Goal: Transaction & Acquisition: Book appointment/travel/reservation

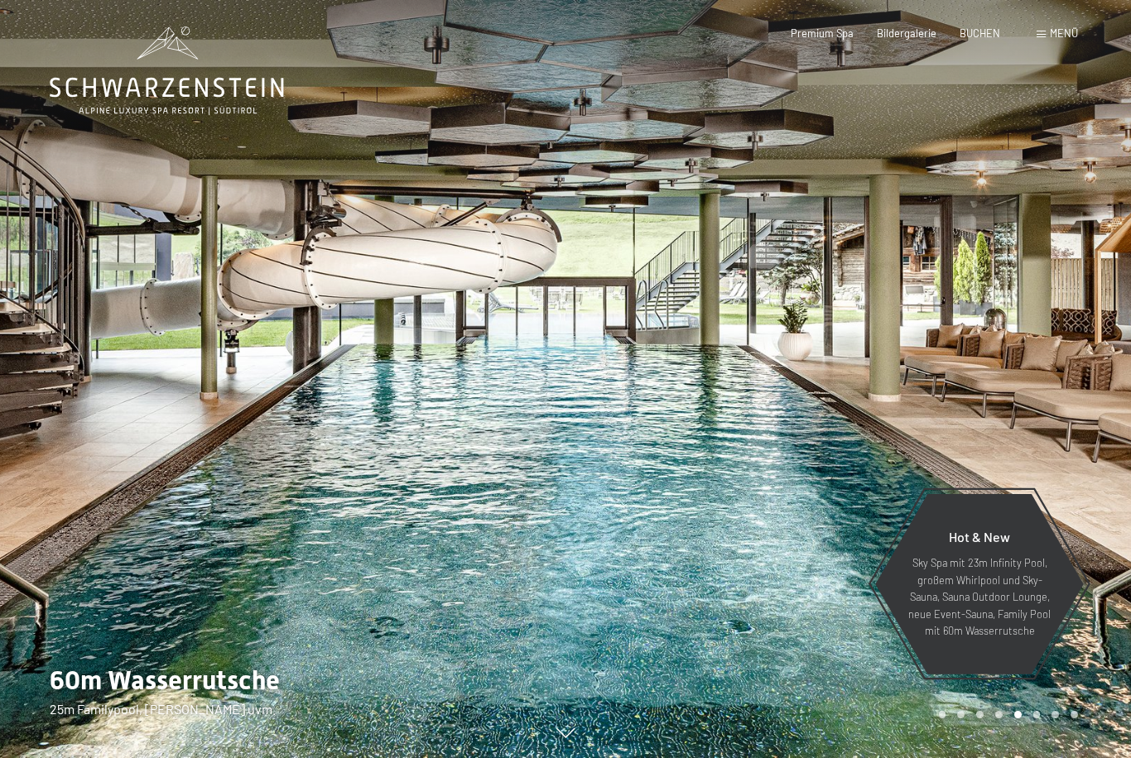
click at [1052, 26] on span "Menü" at bounding box center [1064, 32] width 28 height 13
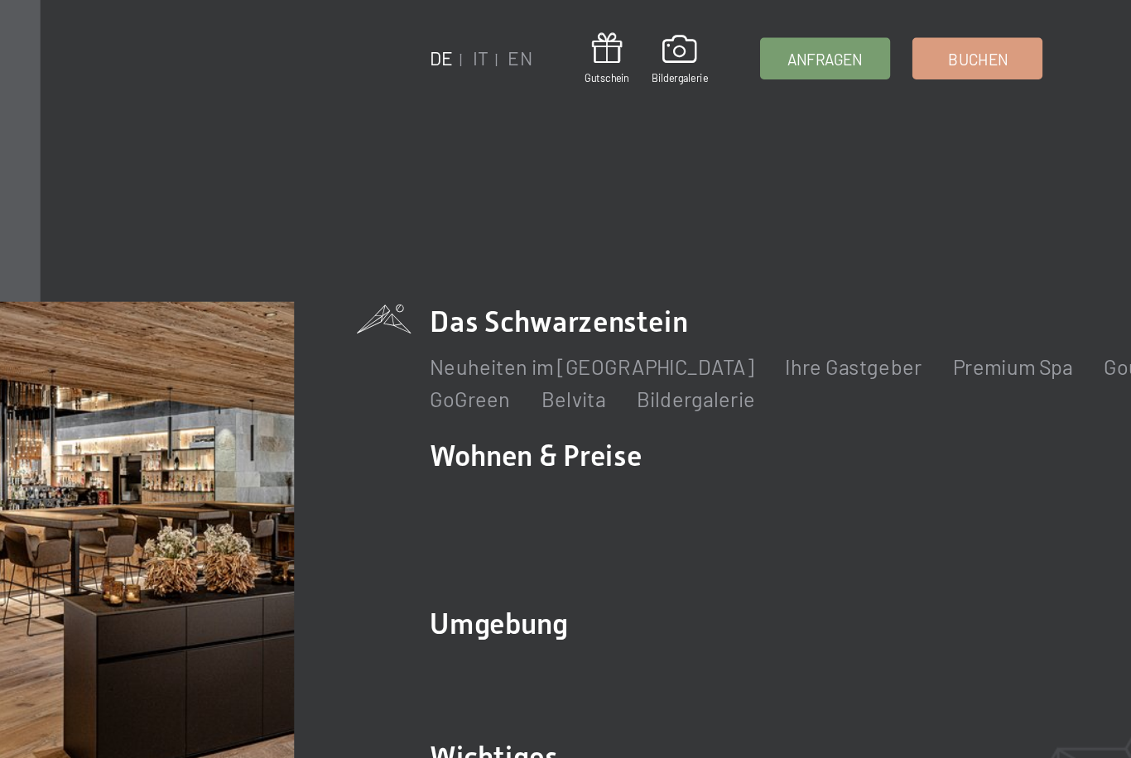
click at [484, 46] on link "IT" at bounding box center [489, 53] width 10 height 14
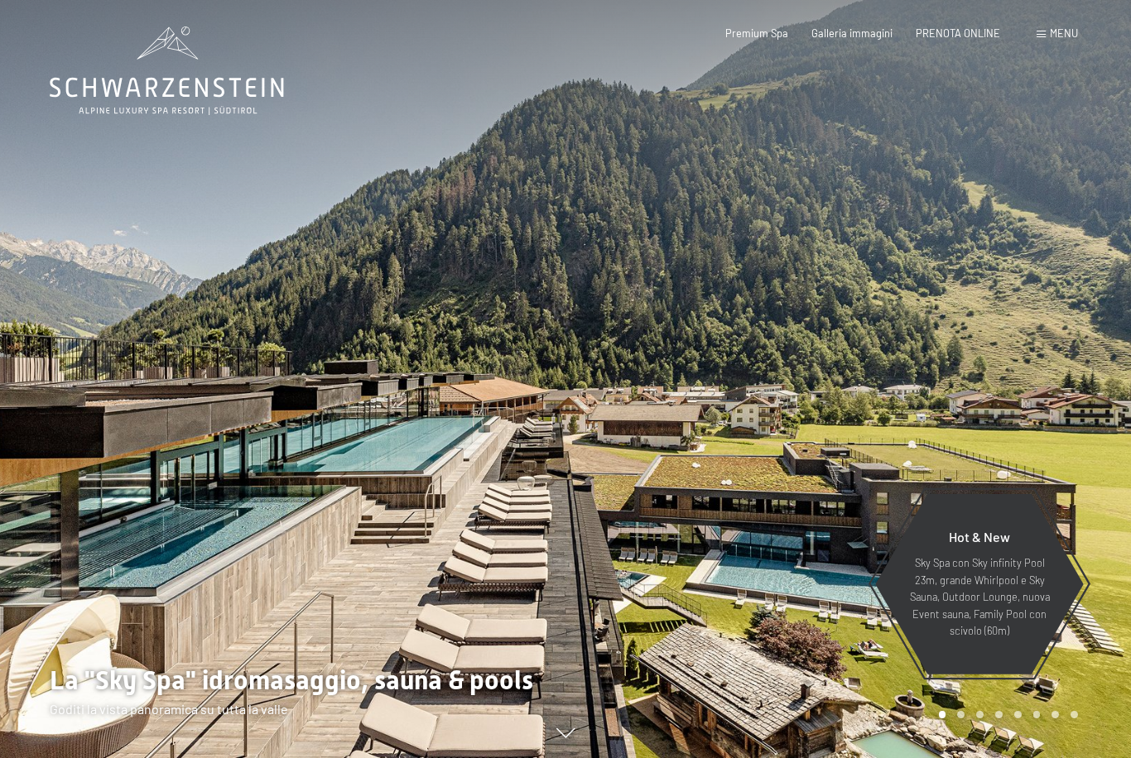
click at [1053, 28] on span "Menu" at bounding box center [1064, 32] width 28 height 13
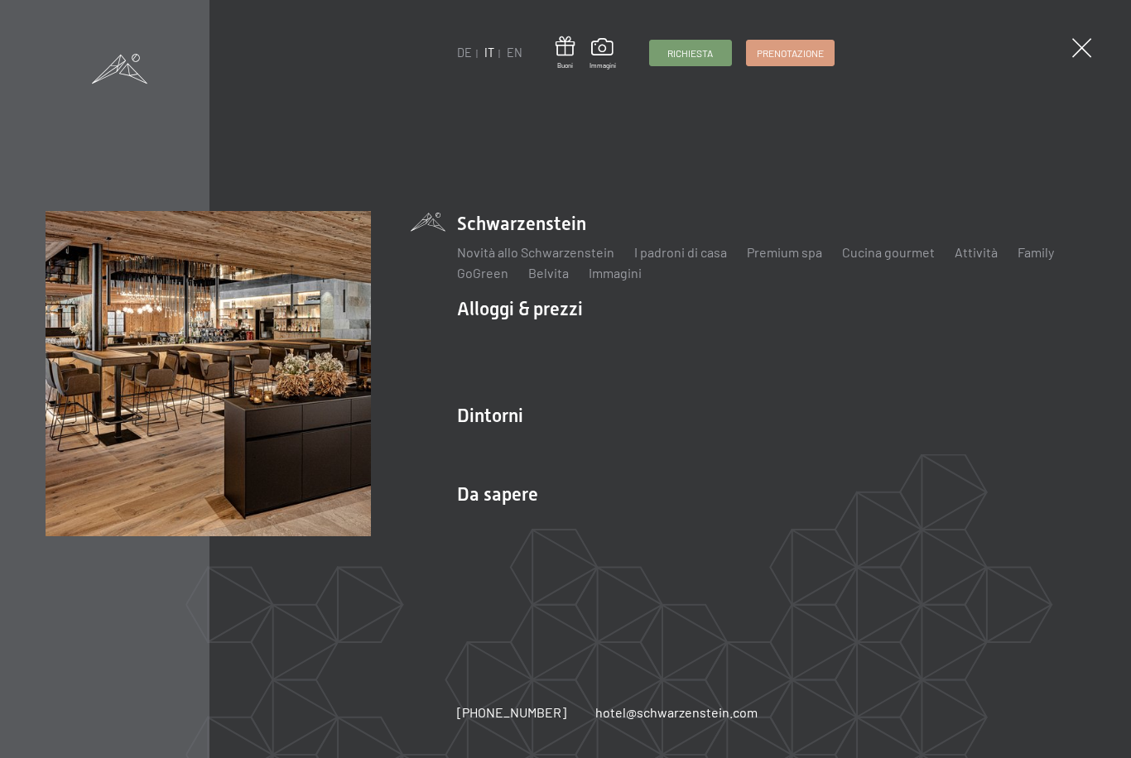
click at [806, 41] on link "Prenotazione" at bounding box center [790, 53] width 87 height 25
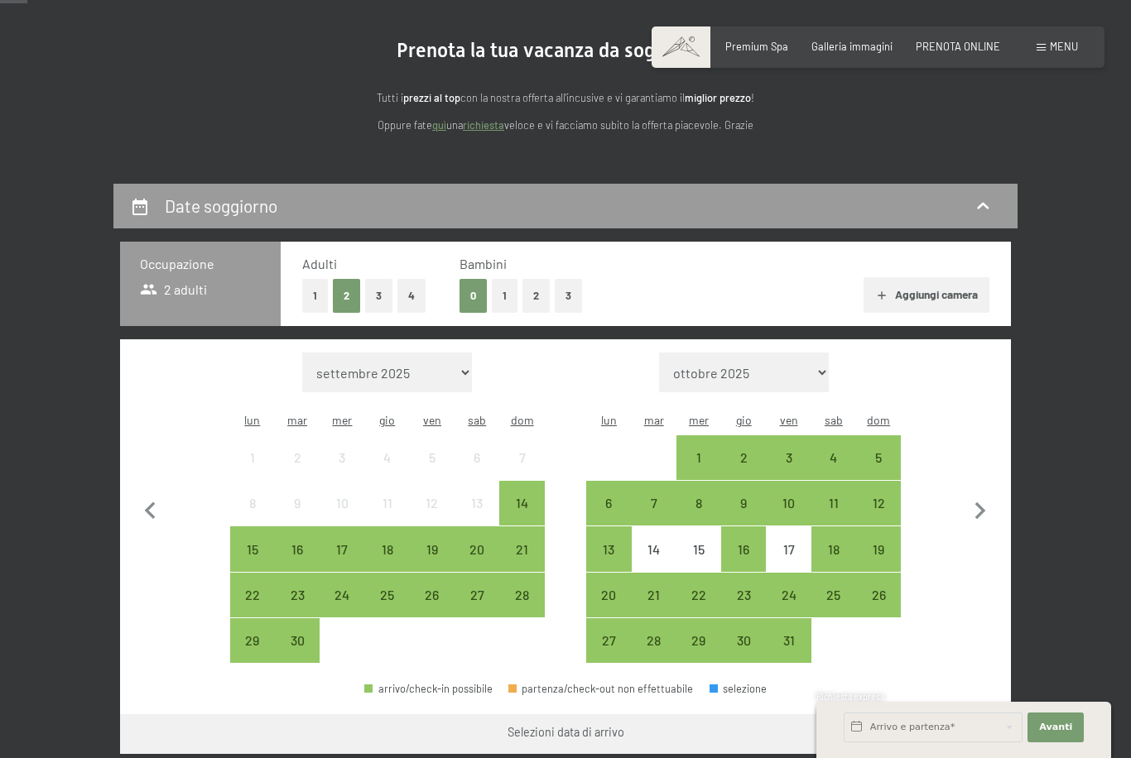
scroll to position [144, 0]
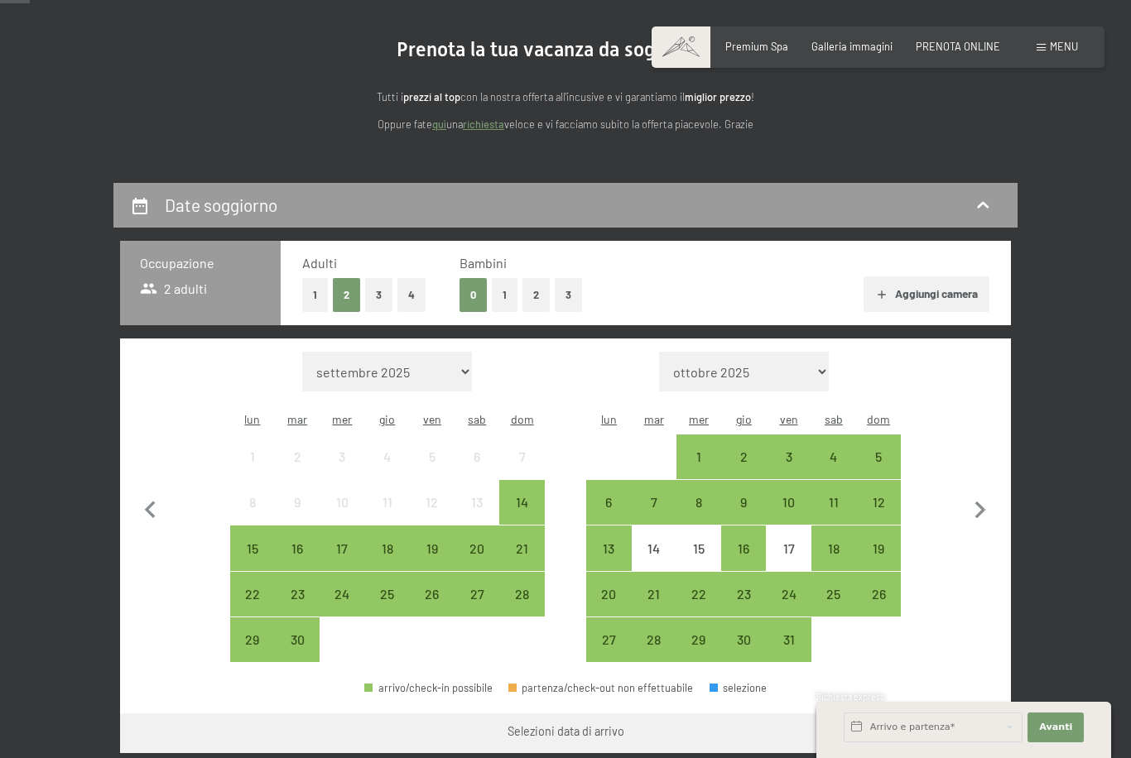
click at [986, 499] on icon "button" at bounding box center [980, 510] width 35 height 35
select select "[DATE]"
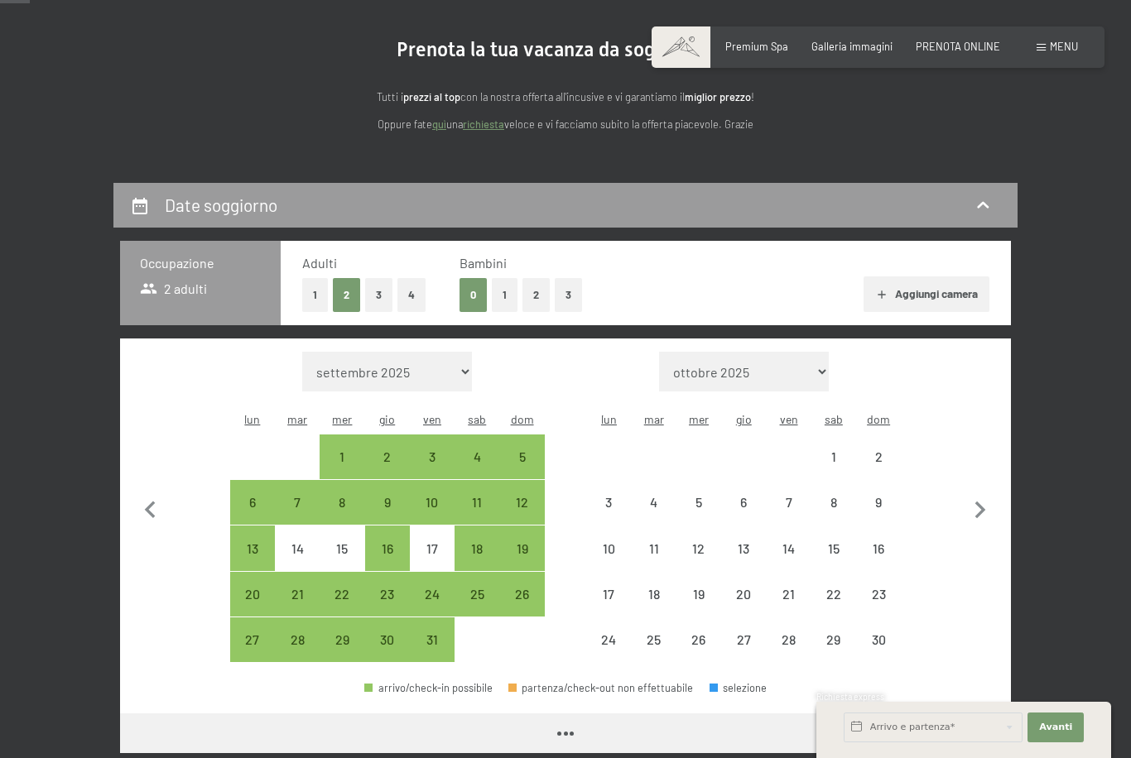
select select "[DATE]"
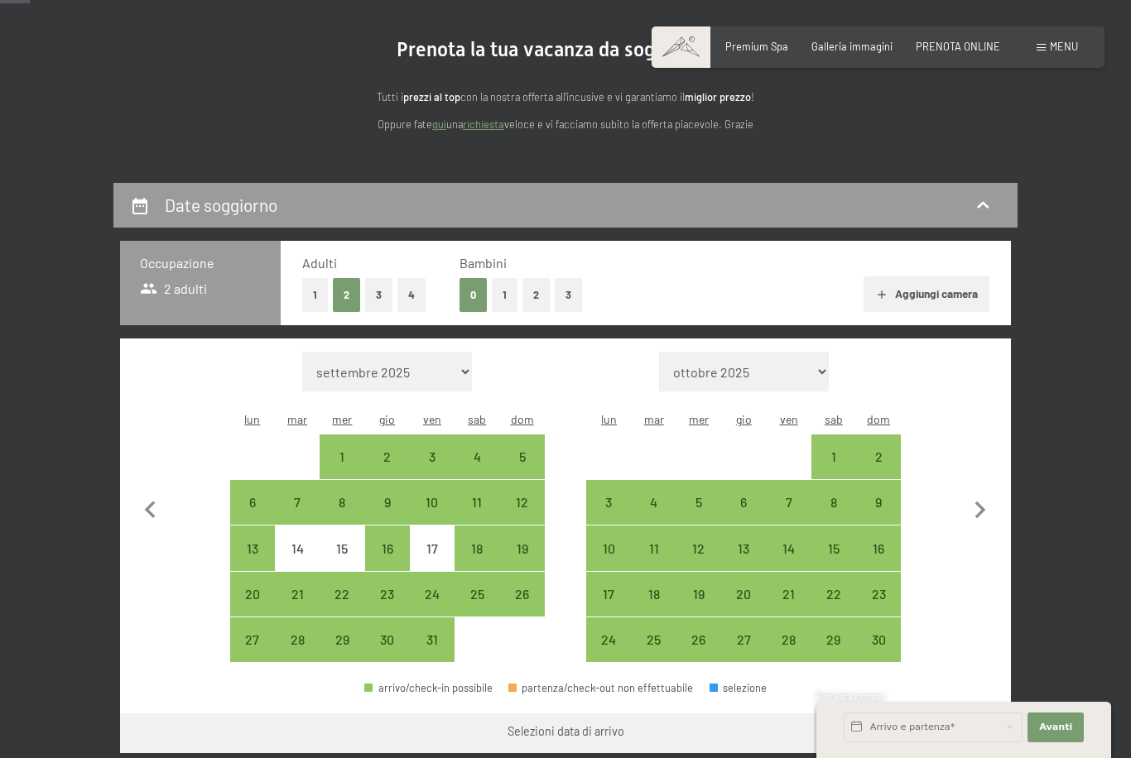
click at [974, 496] on icon "button" at bounding box center [980, 510] width 35 height 35
select select "[DATE]"
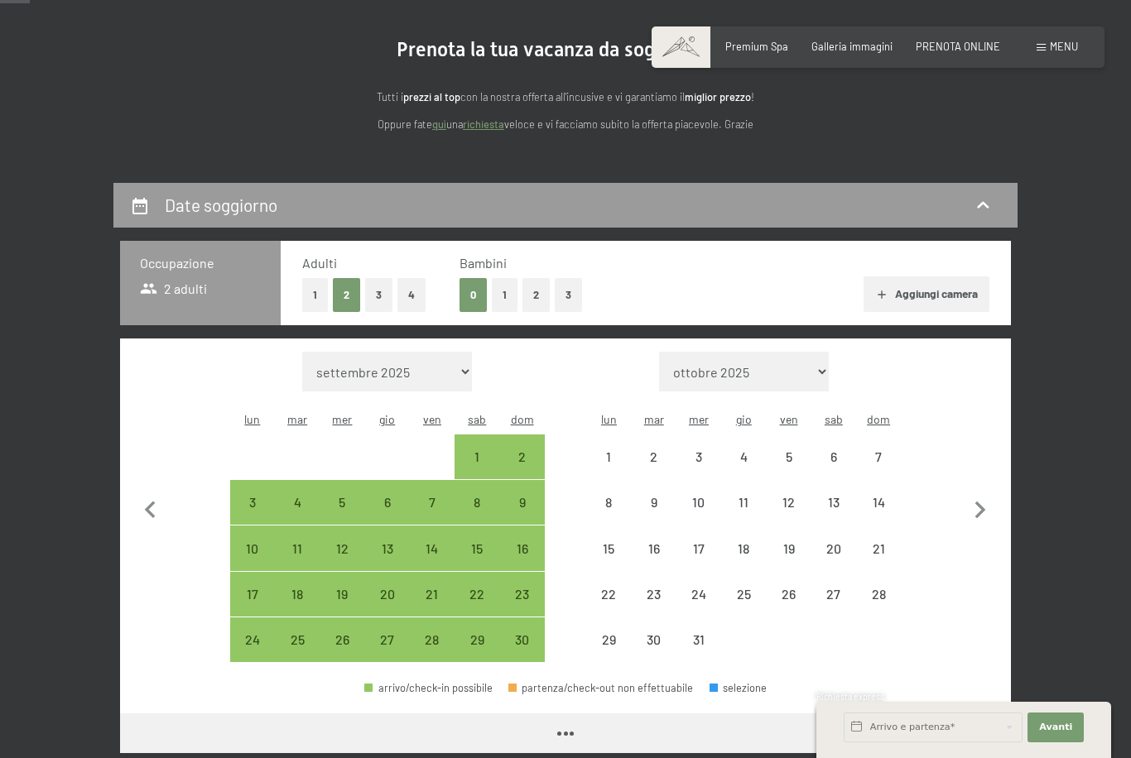
select select "[DATE]"
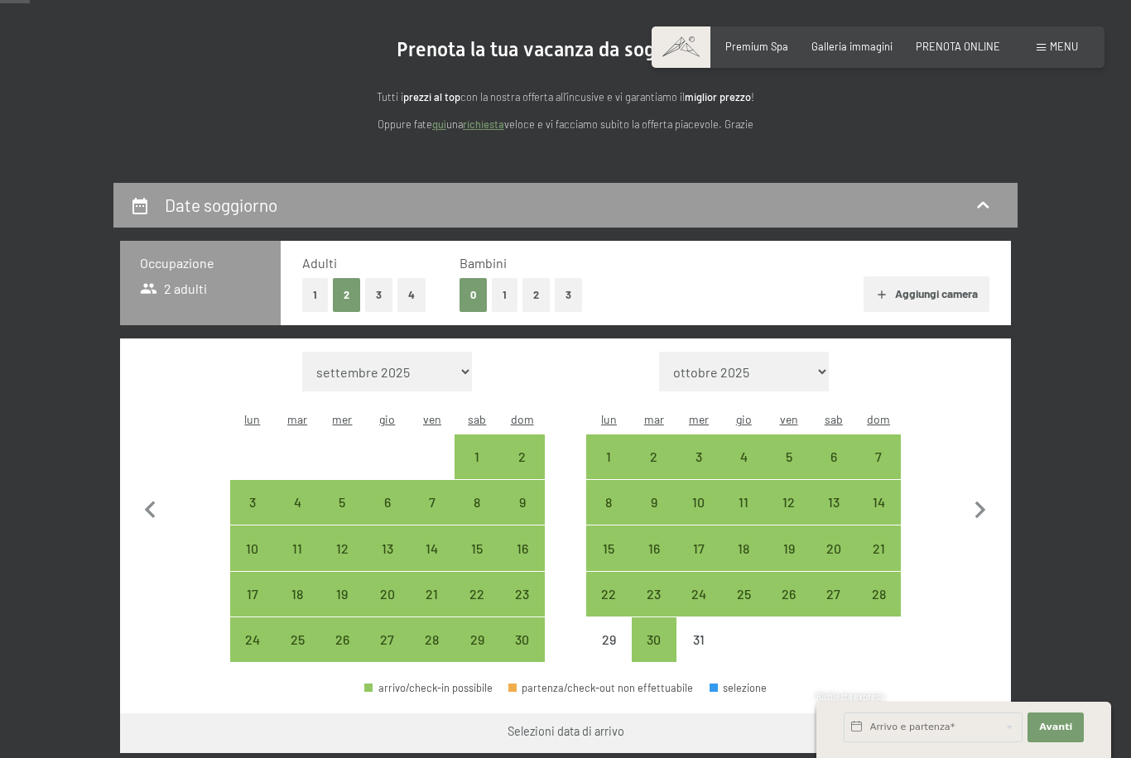
click at [975, 496] on icon "button" at bounding box center [980, 510] width 35 height 35
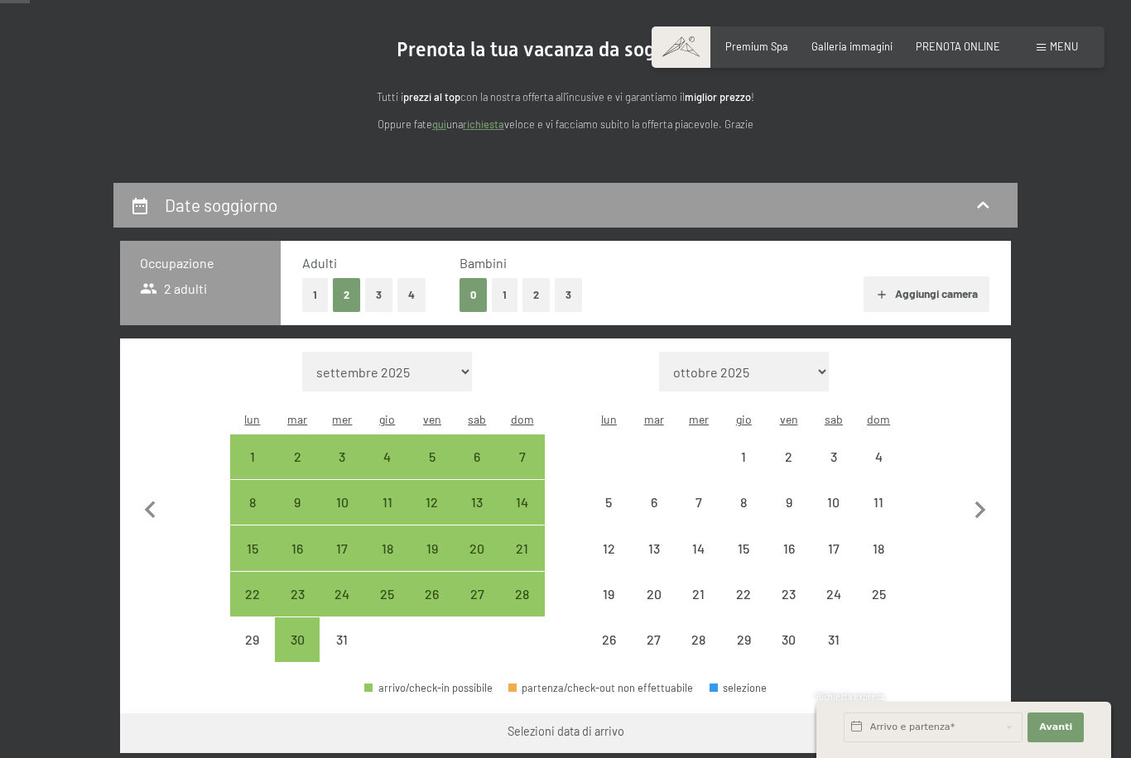
select select "[DATE]"
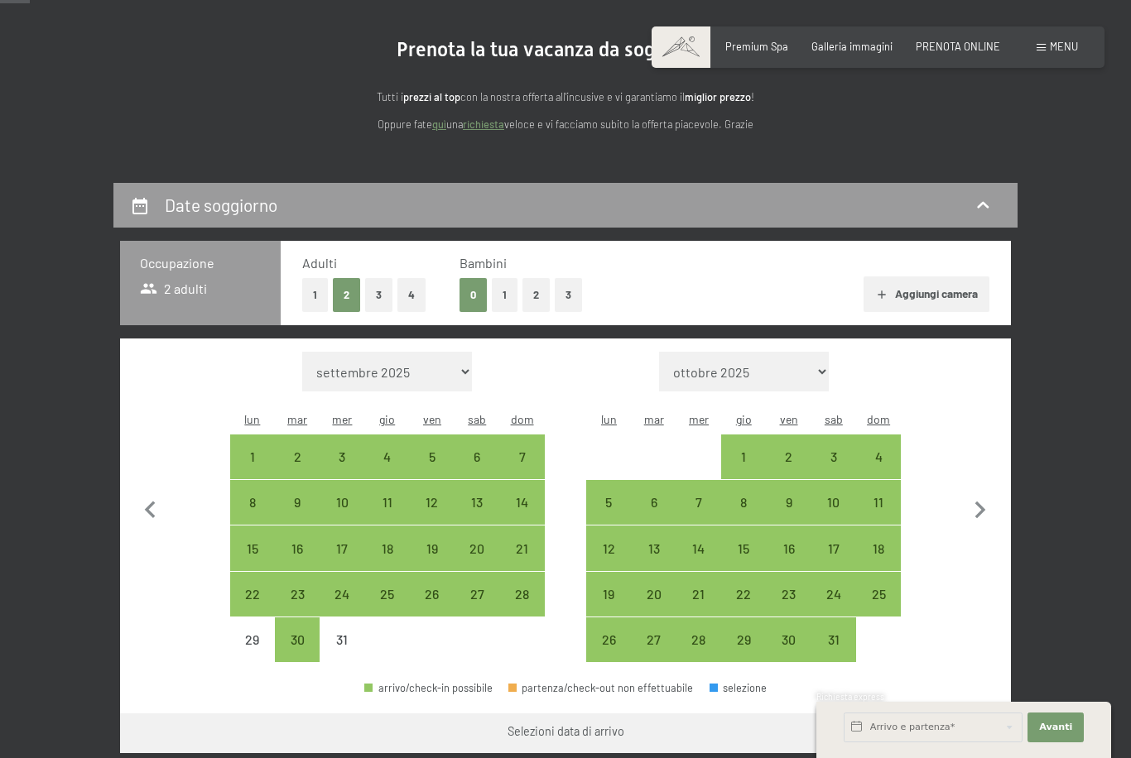
click at [873, 450] on div "4" at bounding box center [878, 470] width 41 height 41
select select "[DATE]"
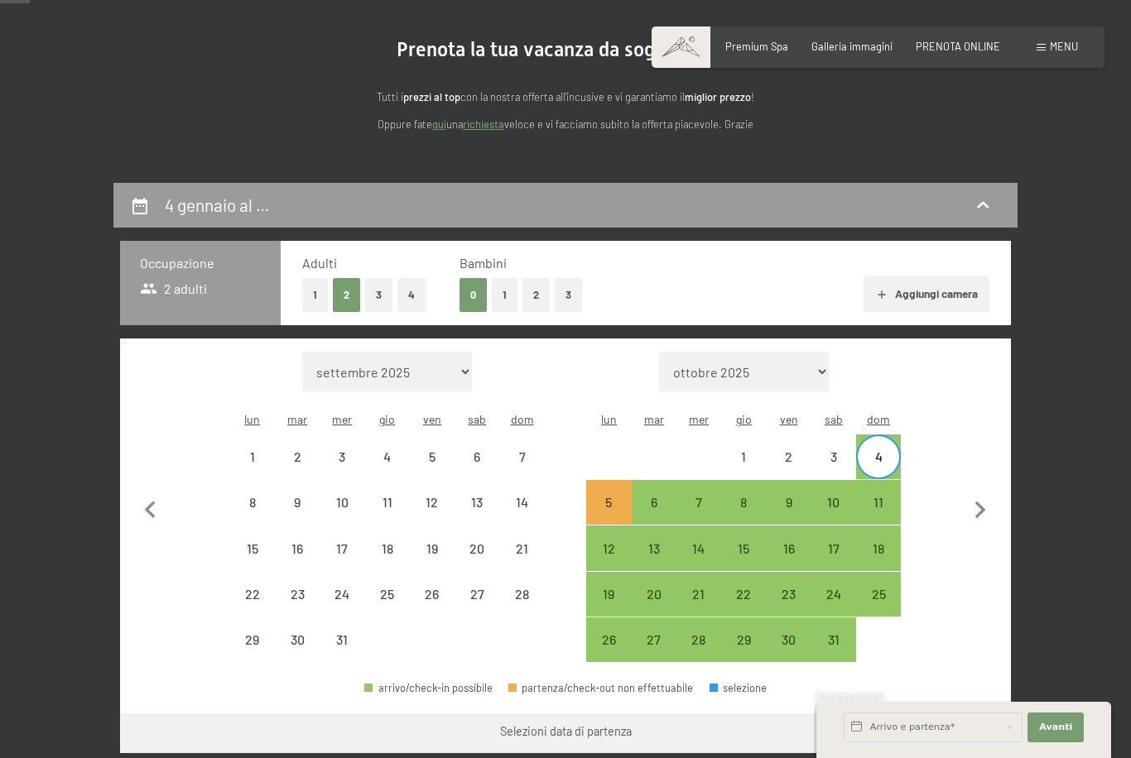
click at [874, 496] on div "11" at bounding box center [878, 516] width 41 height 41
select select "[DATE]"
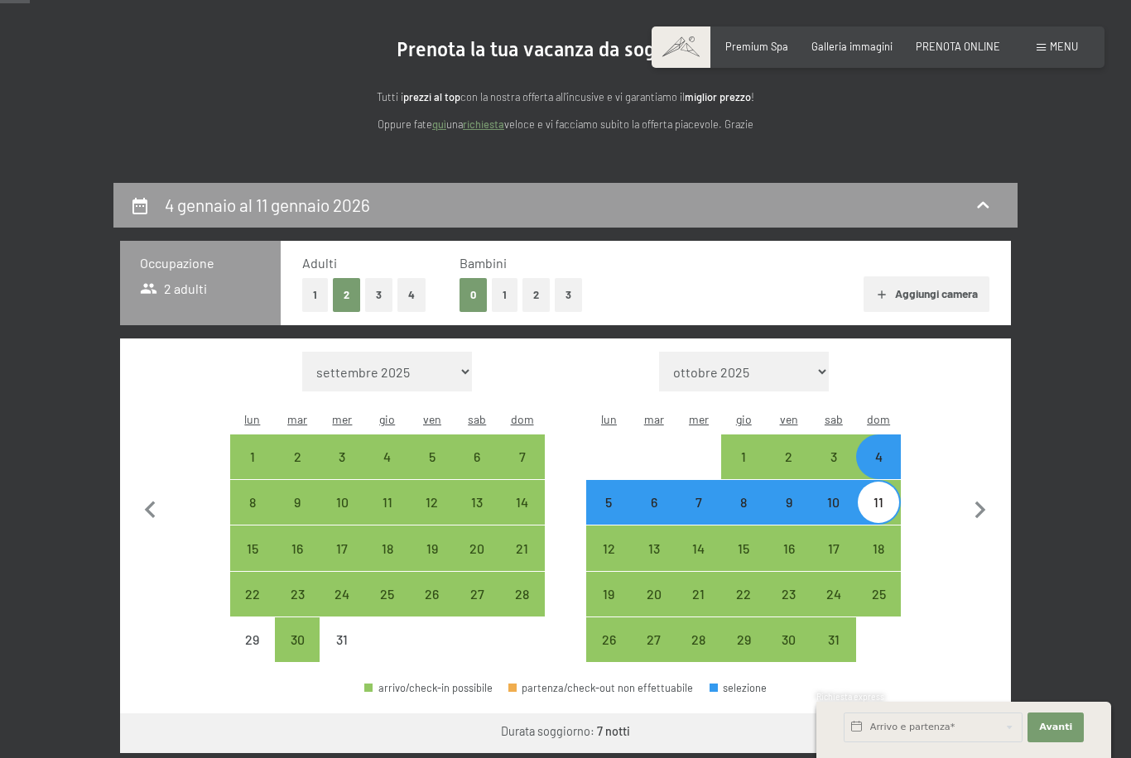
click at [416, 293] on button "4" at bounding box center [411, 295] width 28 height 34
select select "[DATE]"
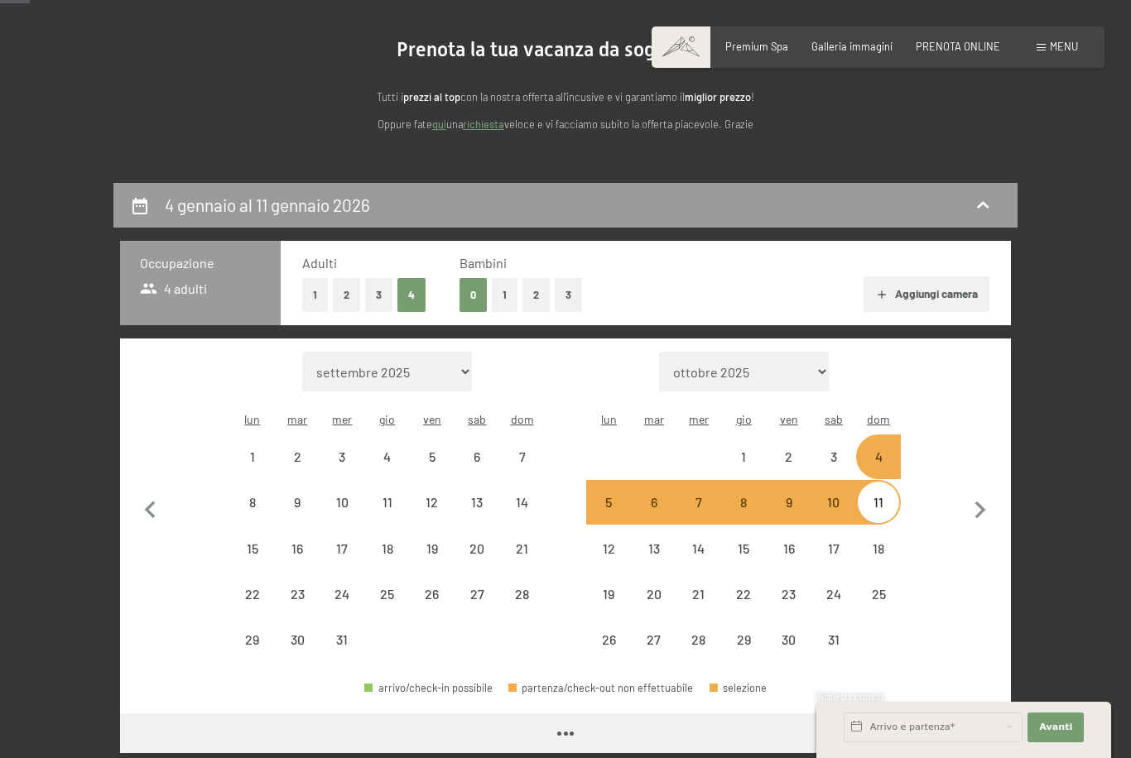
select select "[DATE]"
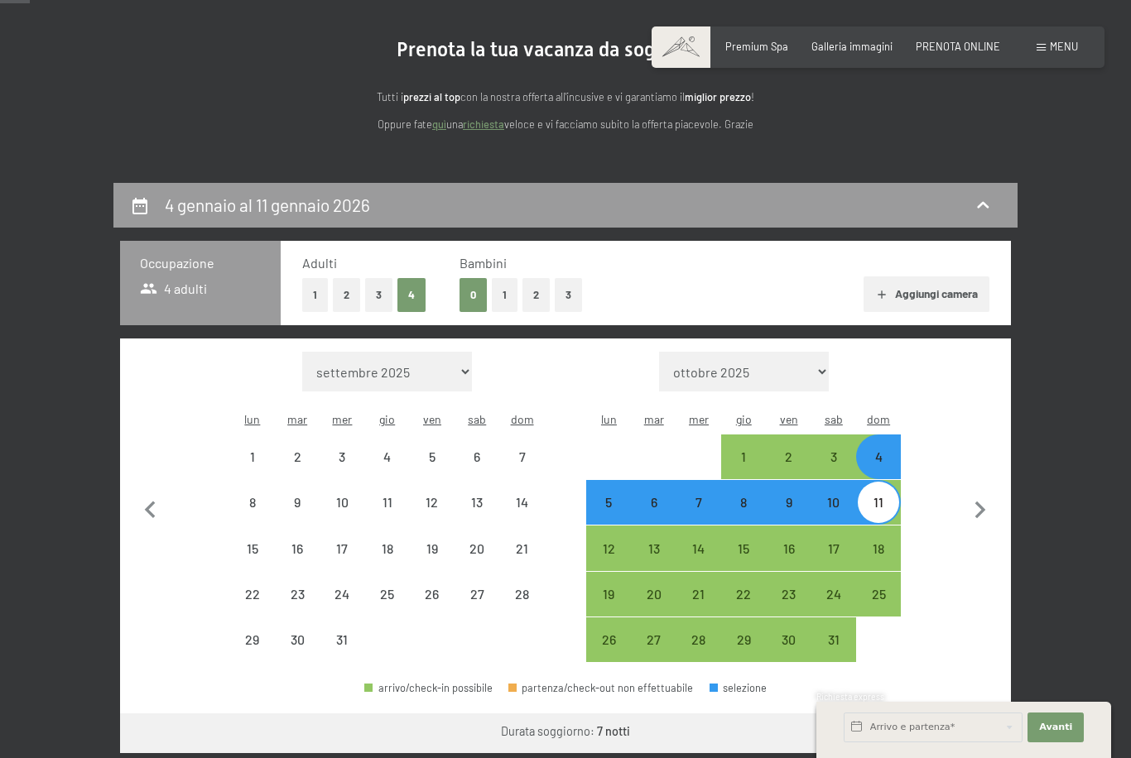
select select "[DATE]"
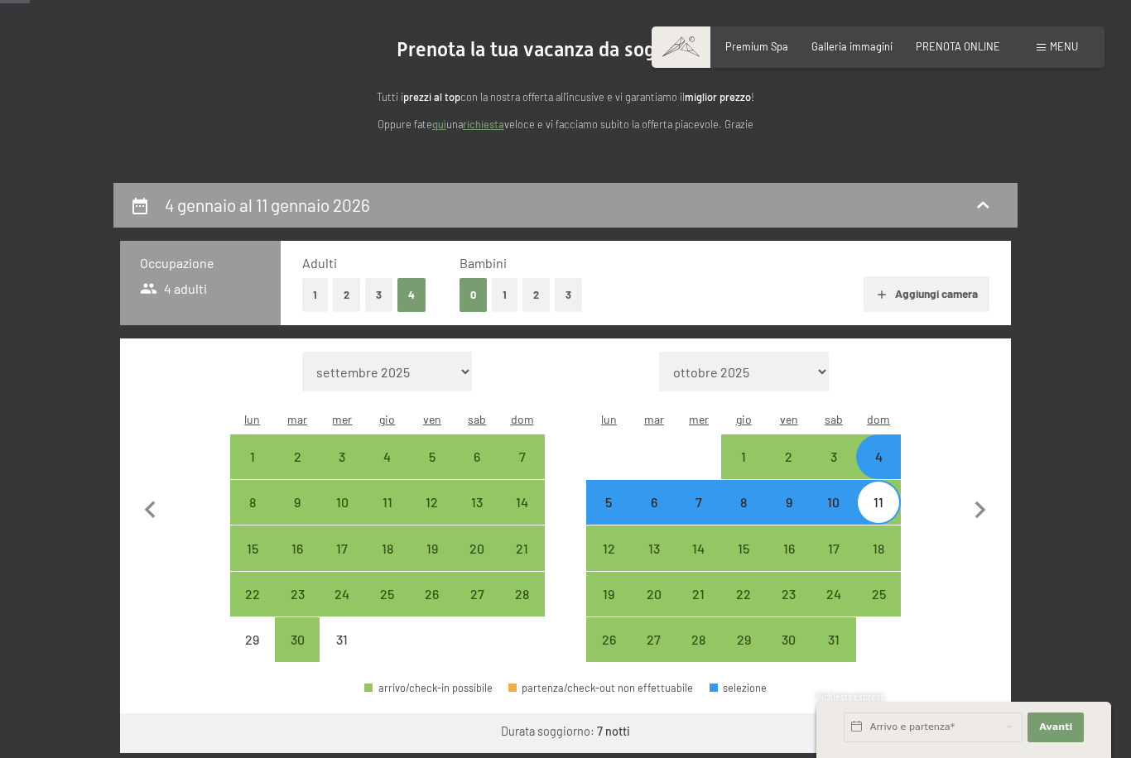
click at [954, 714] on button "Vai a «Camera»" at bounding box center [947, 734] width 127 height 40
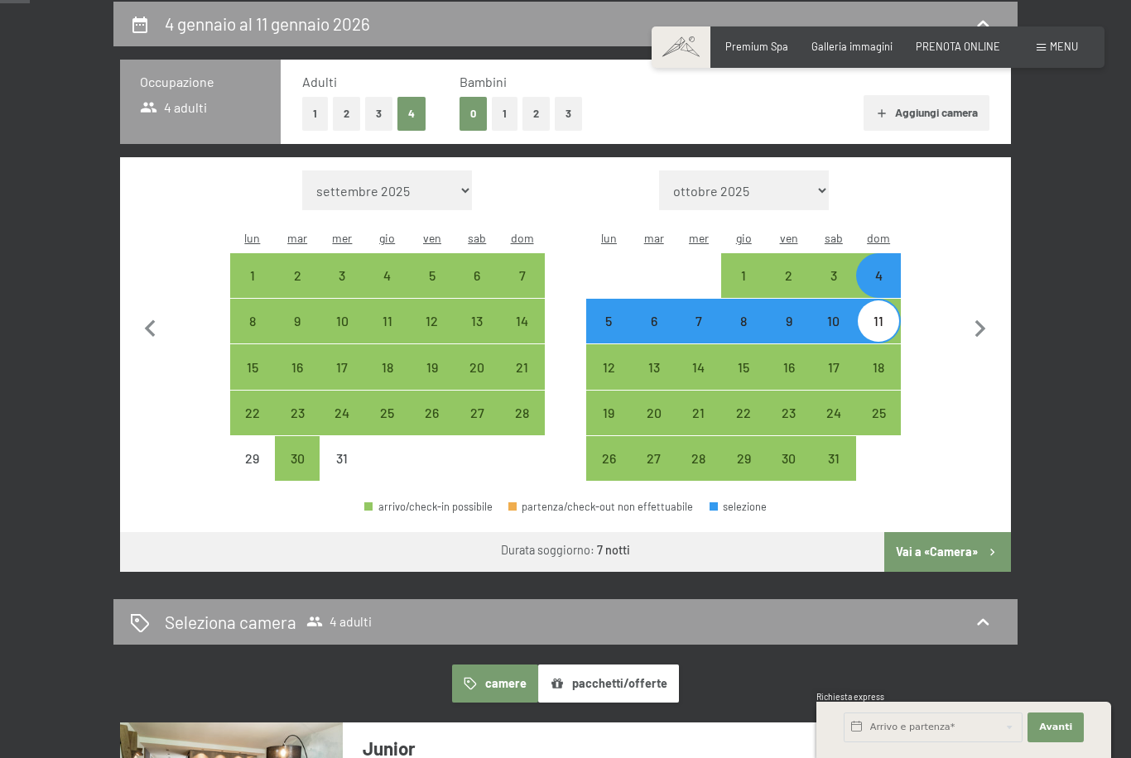
select select "[DATE]"
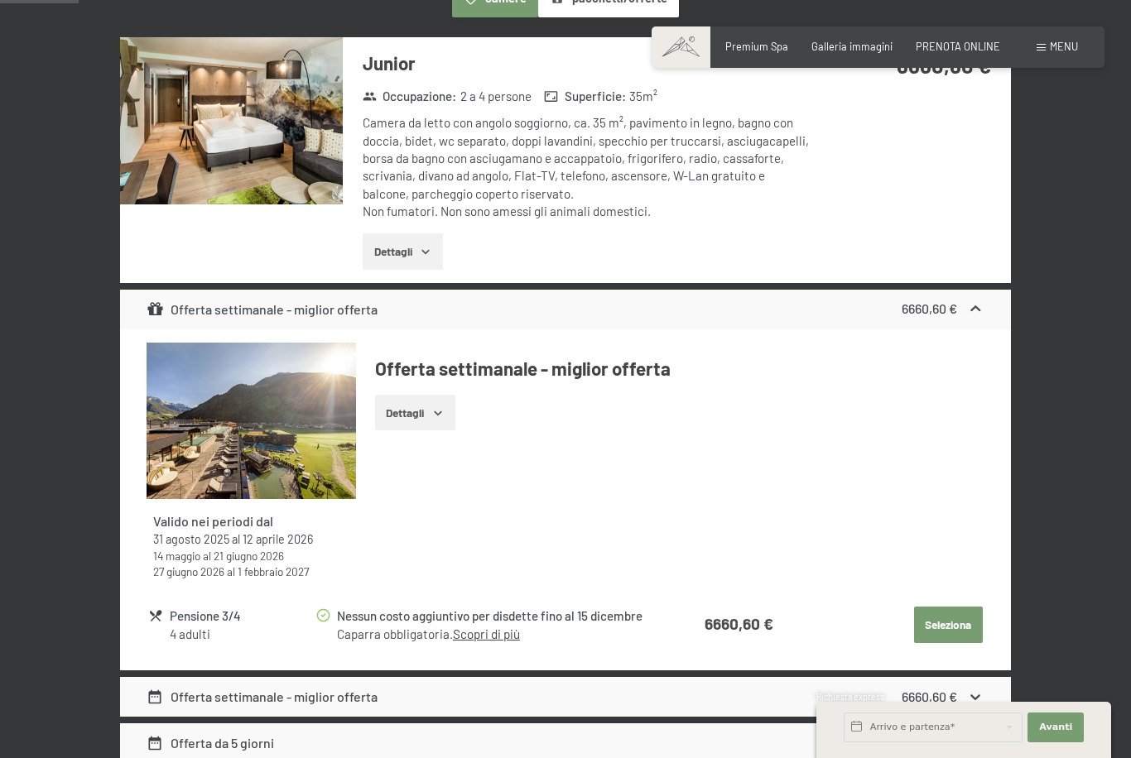
scroll to position [481, 0]
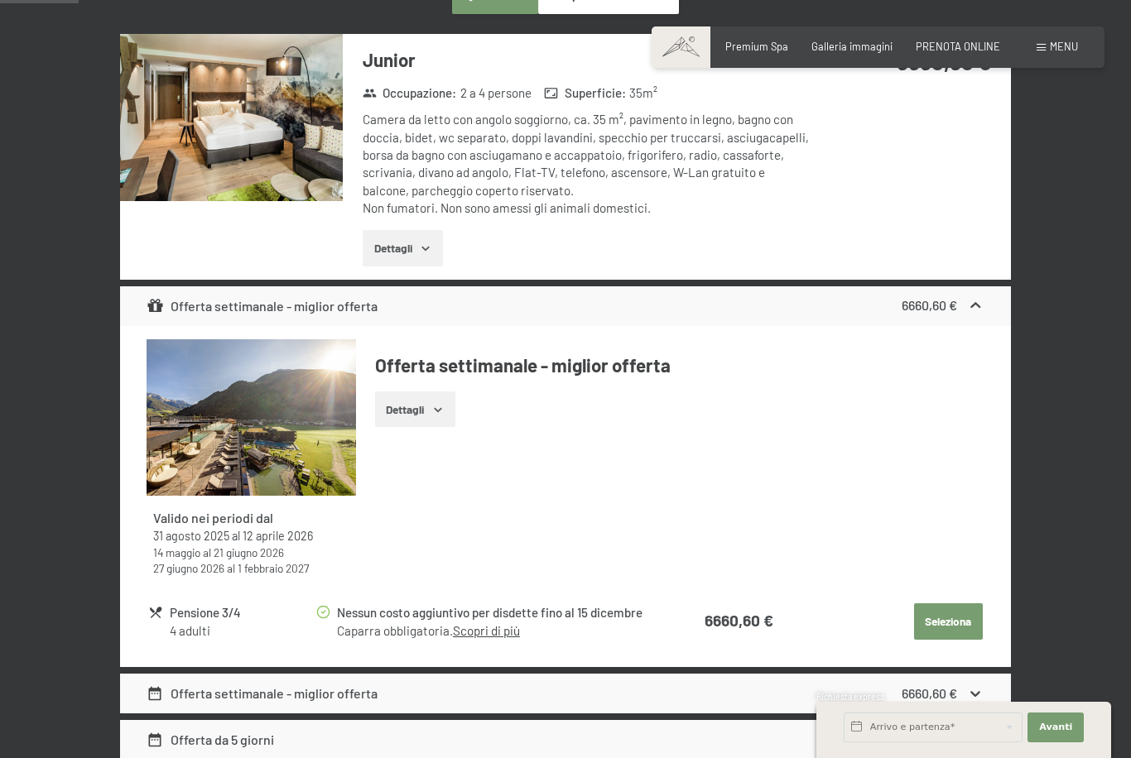
click at [400, 240] on button "Dettagli" at bounding box center [403, 248] width 80 height 36
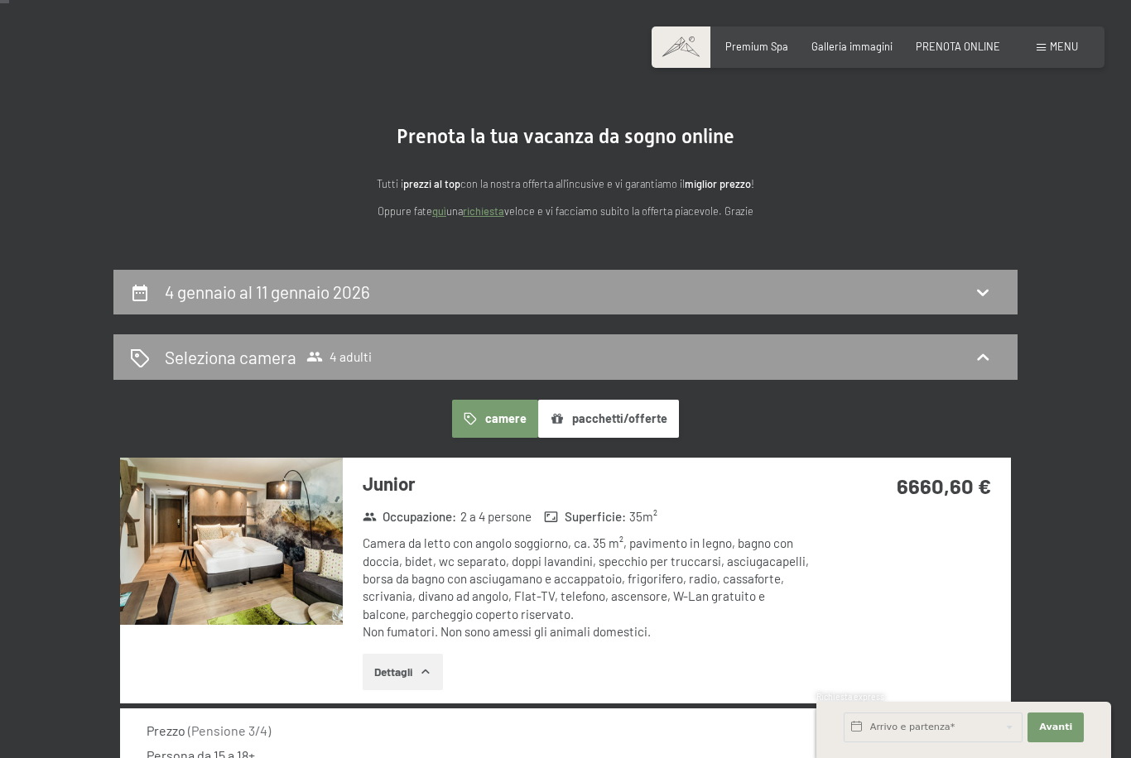
scroll to position [0, 0]
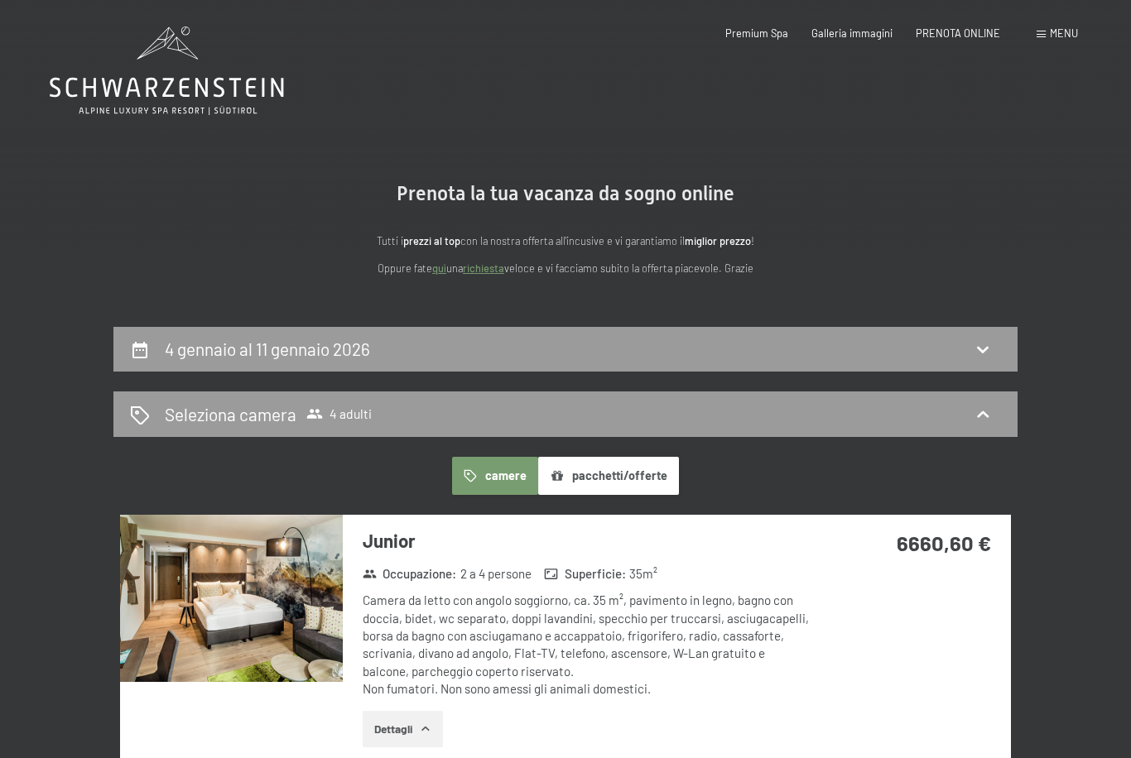
click at [603, 476] on button "pacchetti/offerte" at bounding box center [608, 476] width 141 height 38
